Goal: Task Accomplishment & Management: Use online tool/utility

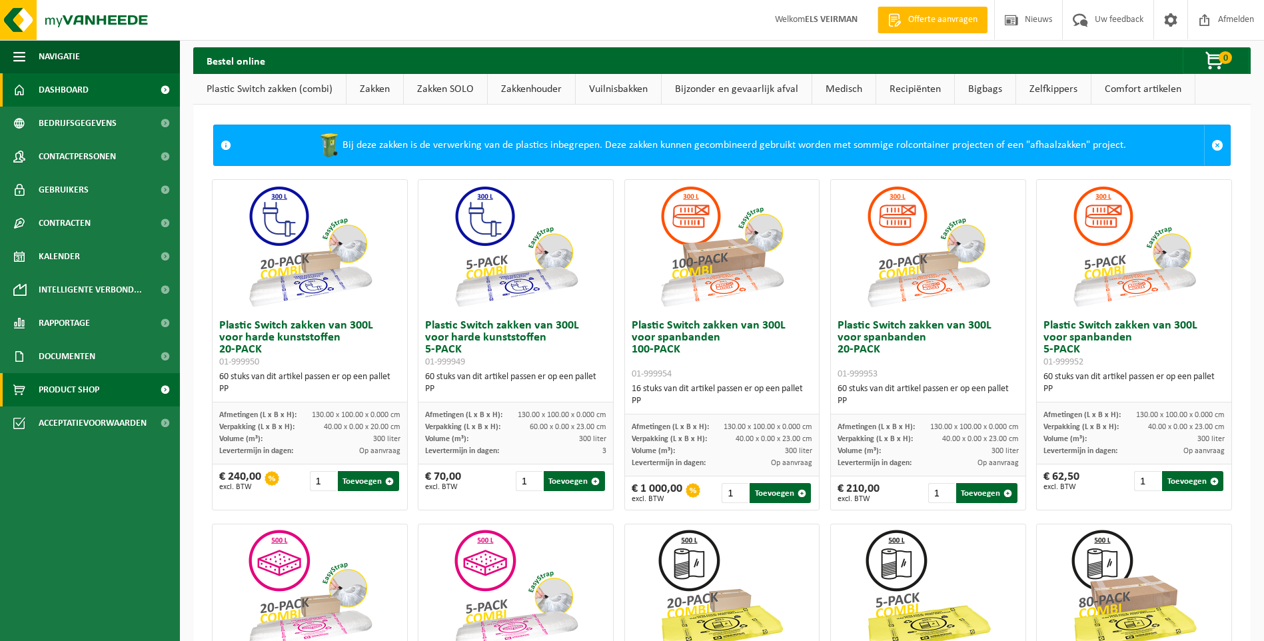
click at [85, 86] on span "Dashboard" at bounding box center [64, 89] width 50 height 33
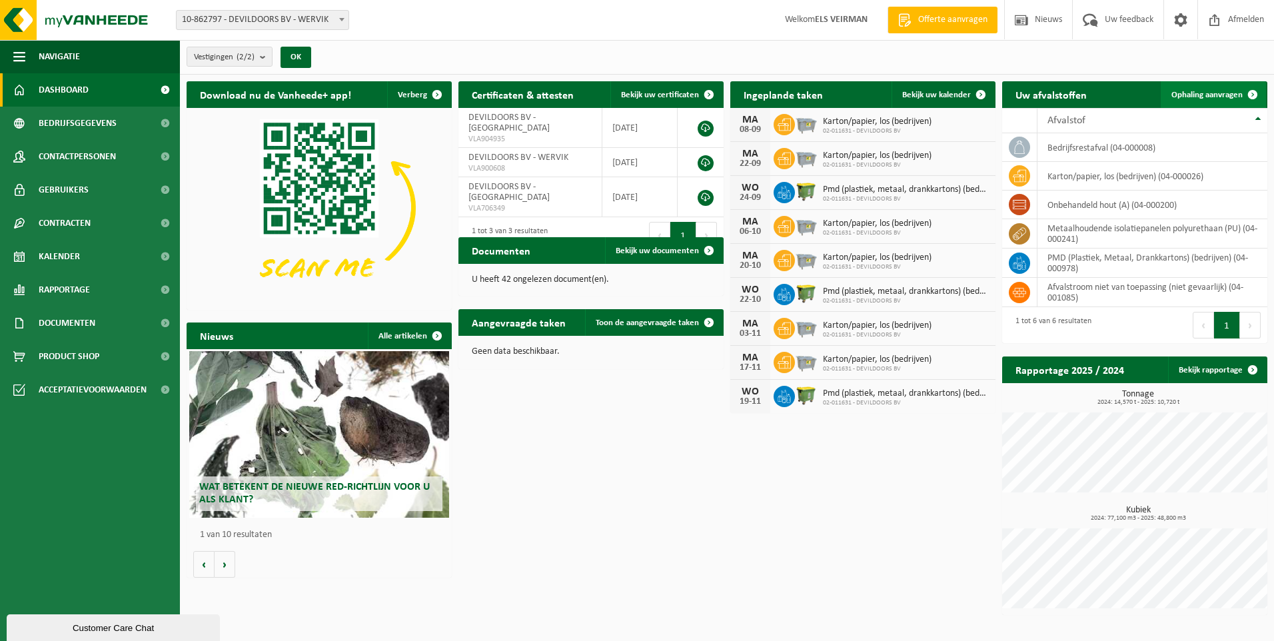
click at [1192, 93] on span "Ophaling aanvragen" at bounding box center [1206, 95] width 71 height 9
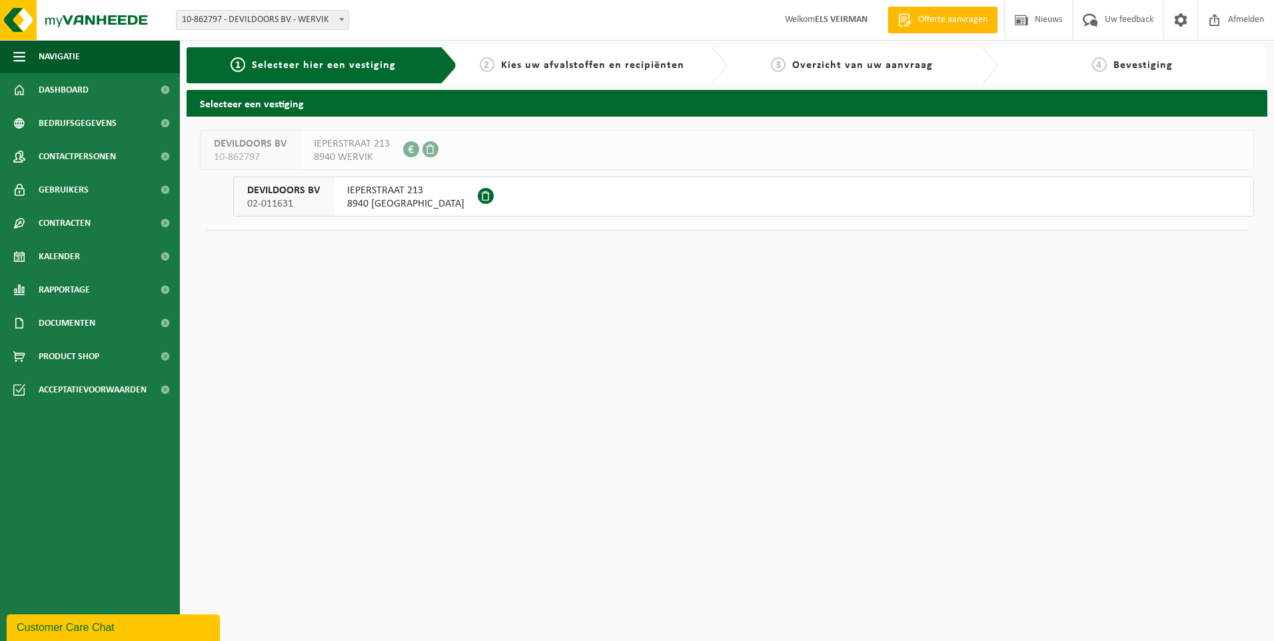
click at [388, 211] on div "IEPERSTRAAT 213 8940 GELUWE" at bounding box center [406, 196] width 144 height 39
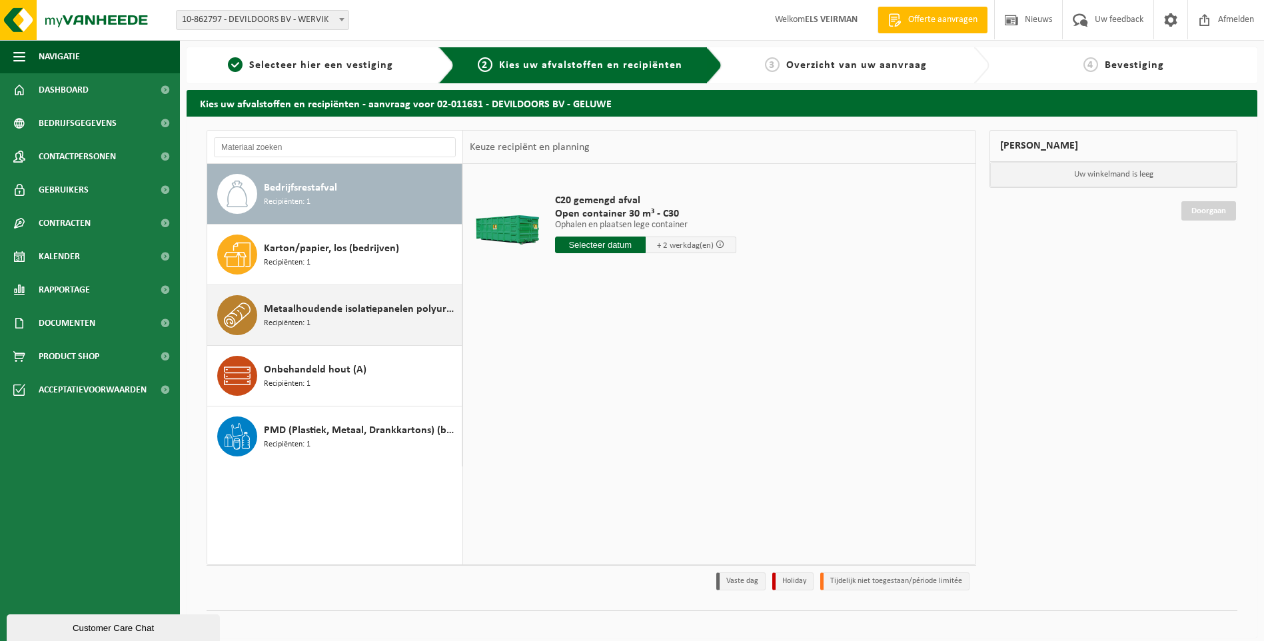
click at [332, 321] on div "Metaalhoudende isolatiepanelen polyurethaan (PU) Recipiënten: 1" at bounding box center [361, 315] width 195 height 40
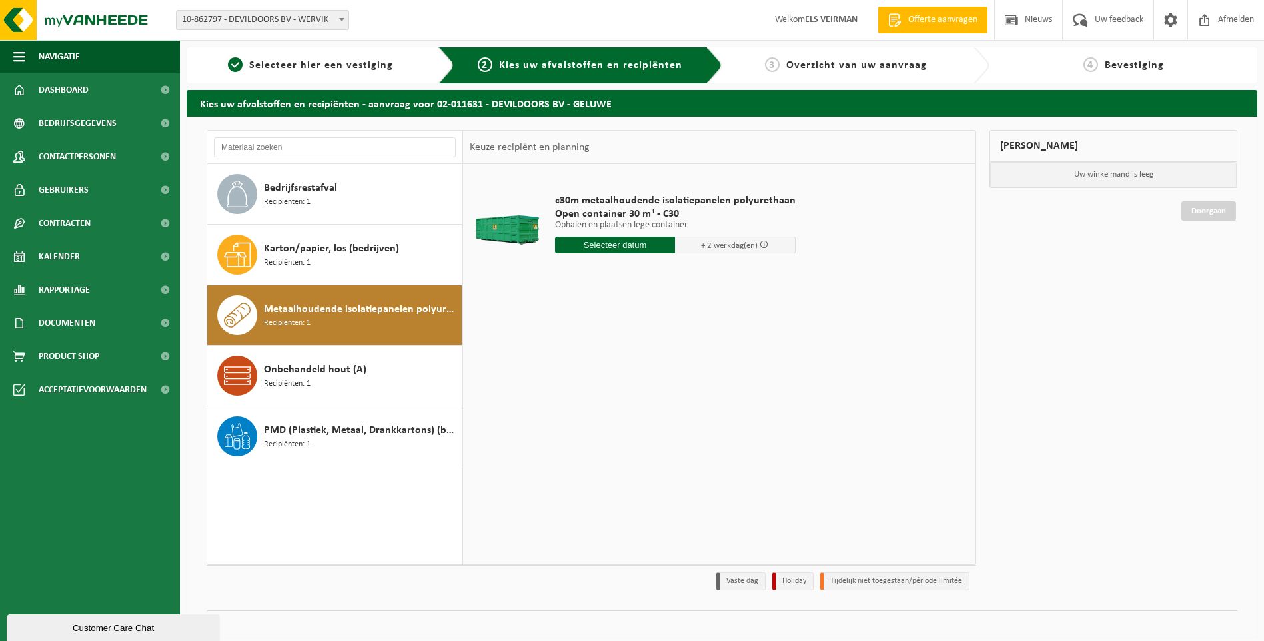
click at [631, 242] on input "text" at bounding box center [615, 244] width 121 height 17
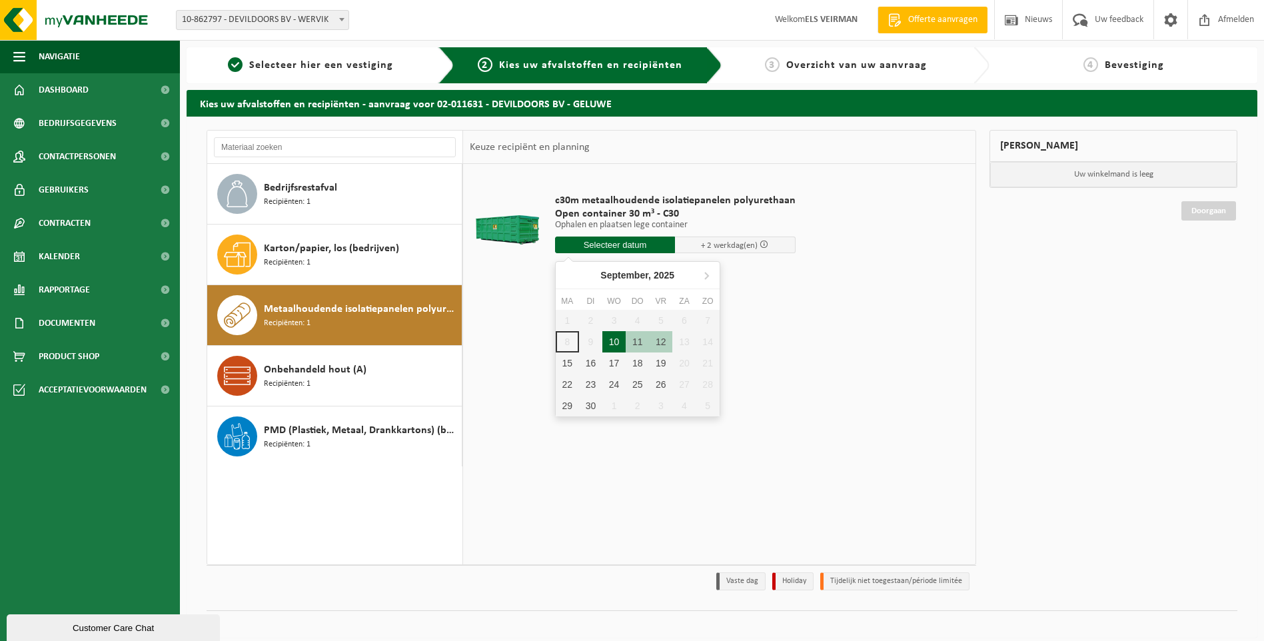
click at [606, 340] on div "10" at bounding box center [613, 341] width 23 height 21
type input "Van 2025-09-10"
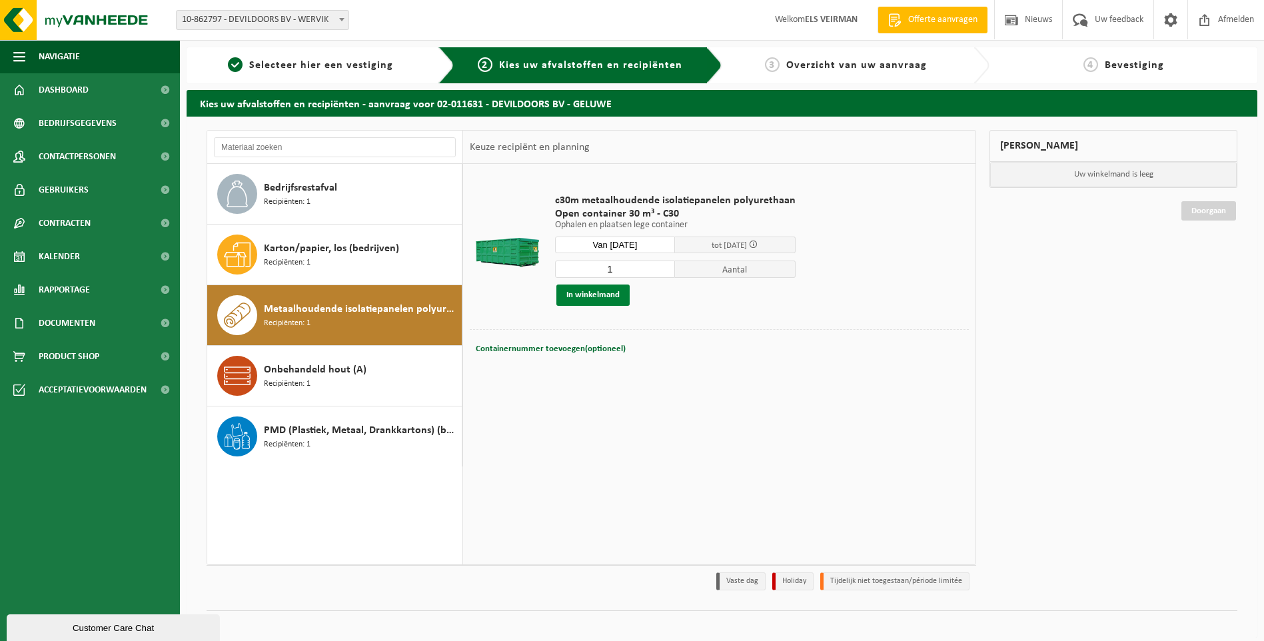
click at [594, 294] on button "In winkelmand" at bounding box center [592, 294] width 73 height 21
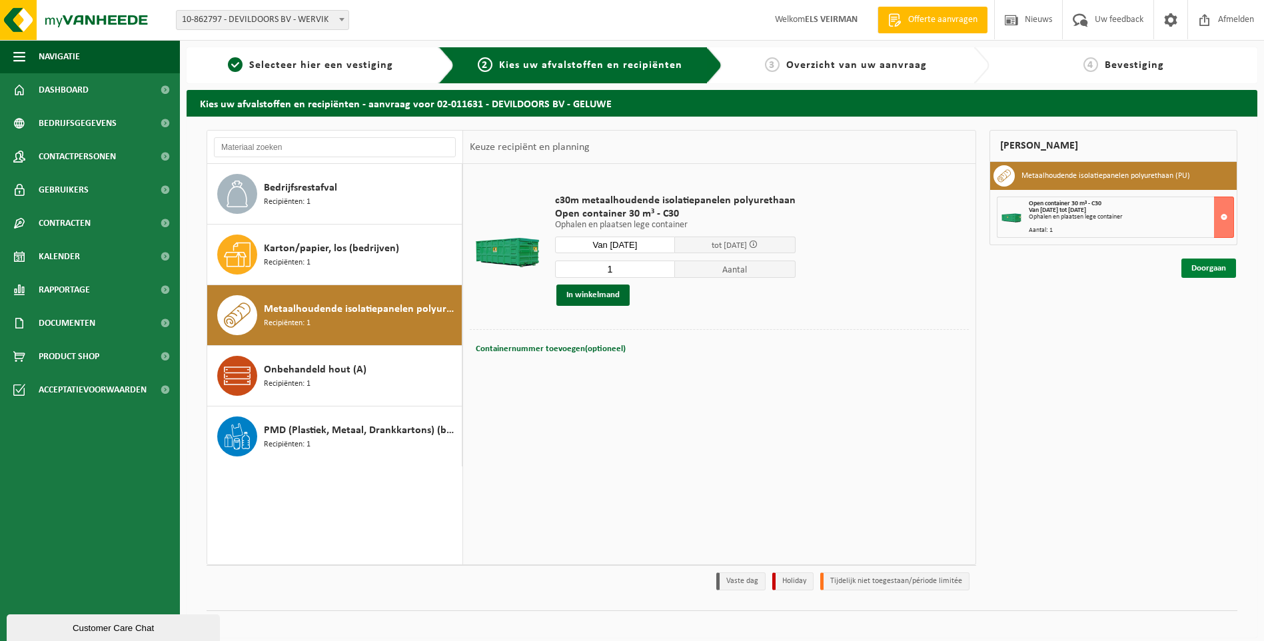
click at [1193, 268] on link "Doorgaan" at bounding box center [1208, 267] width 55 height 19
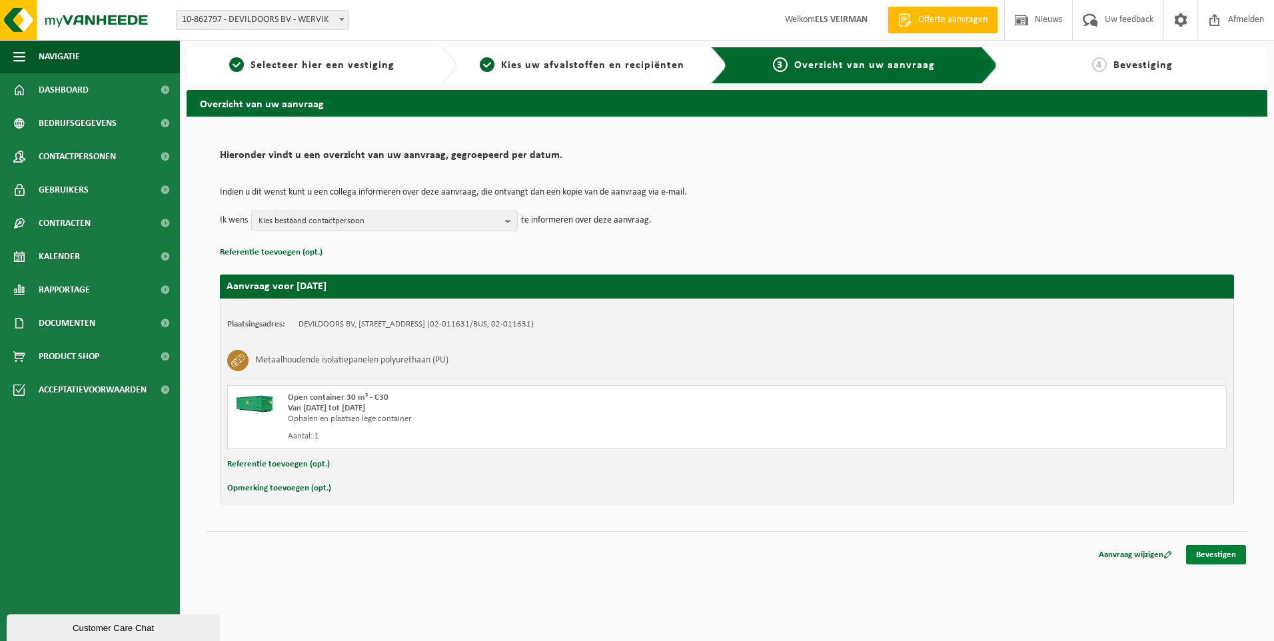
click at [1238, 557] on link "Bevestigen" at bounding box center [1216, 554] width 60 height 19
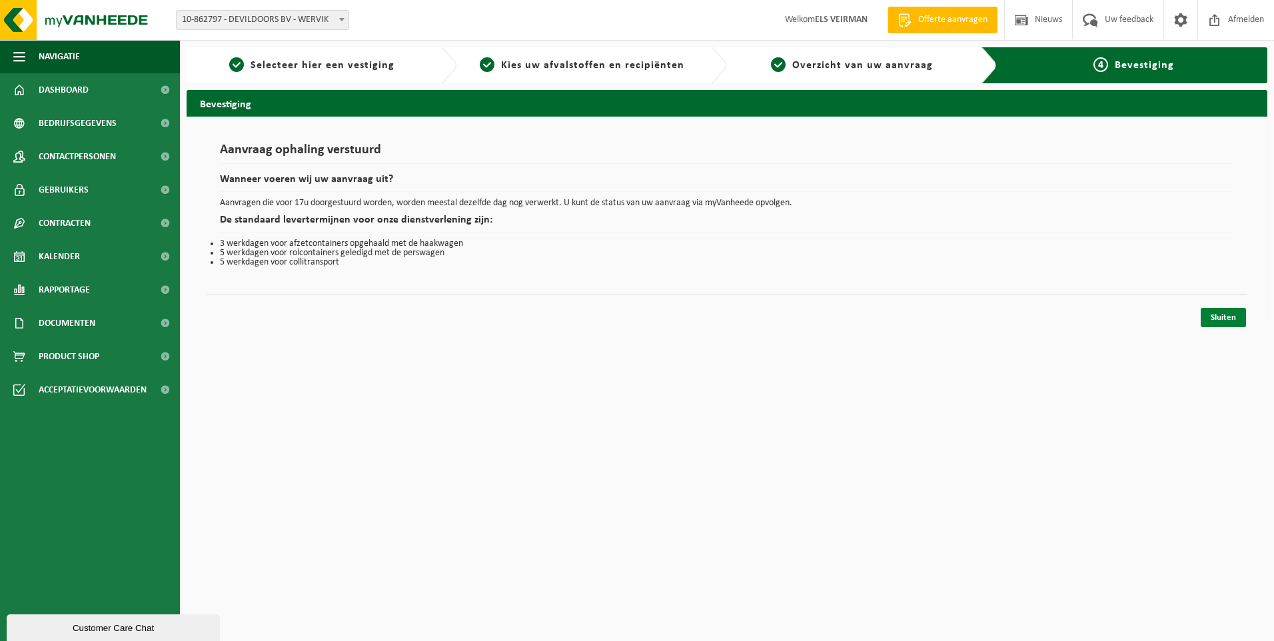
click at [1227, 322] on link "Sluiten" at bounding box center [1222, 317] width 45 height 19
